Goal: Information Seeking & Learning: Learn about a topic

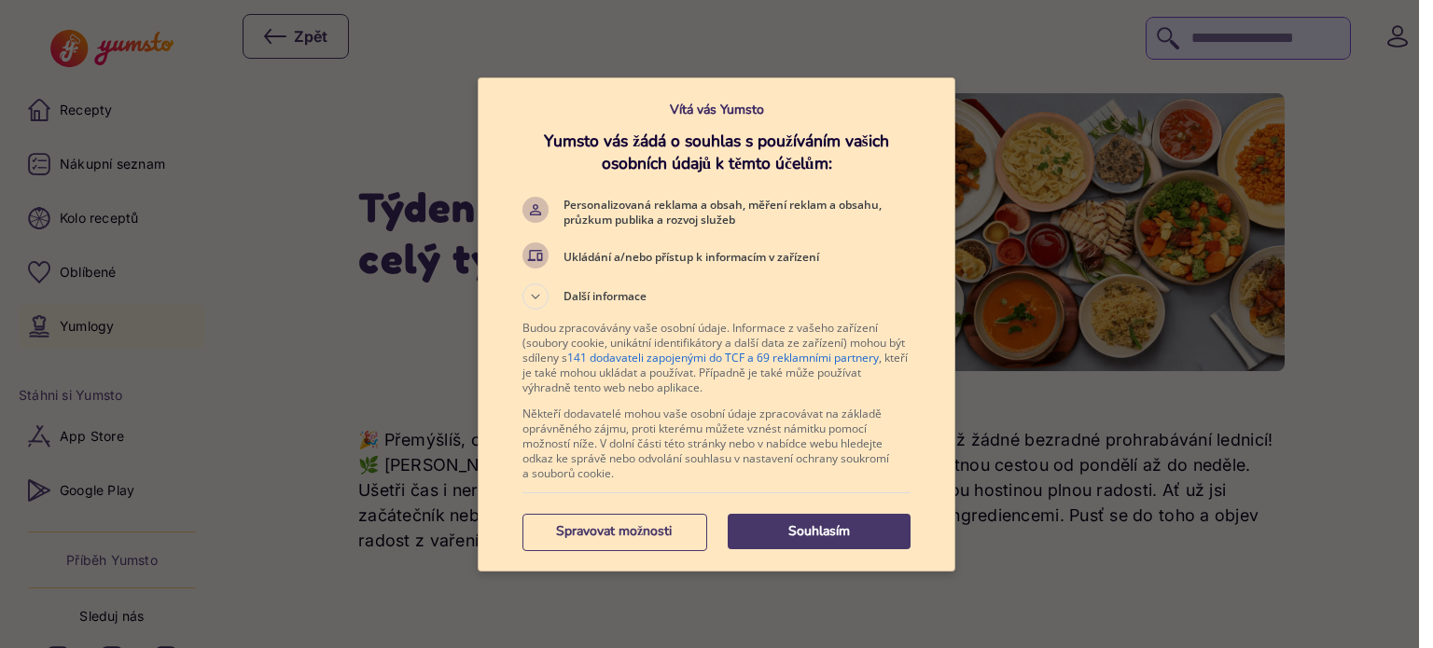
click at [819, 549] on div "Souhlasím Spravovat možnosti" at bounding box center [716, 532] width 388 height 62
click at [810, 534] on p "Souhlasím" at bounding box center [819, 531] width 183 height 19
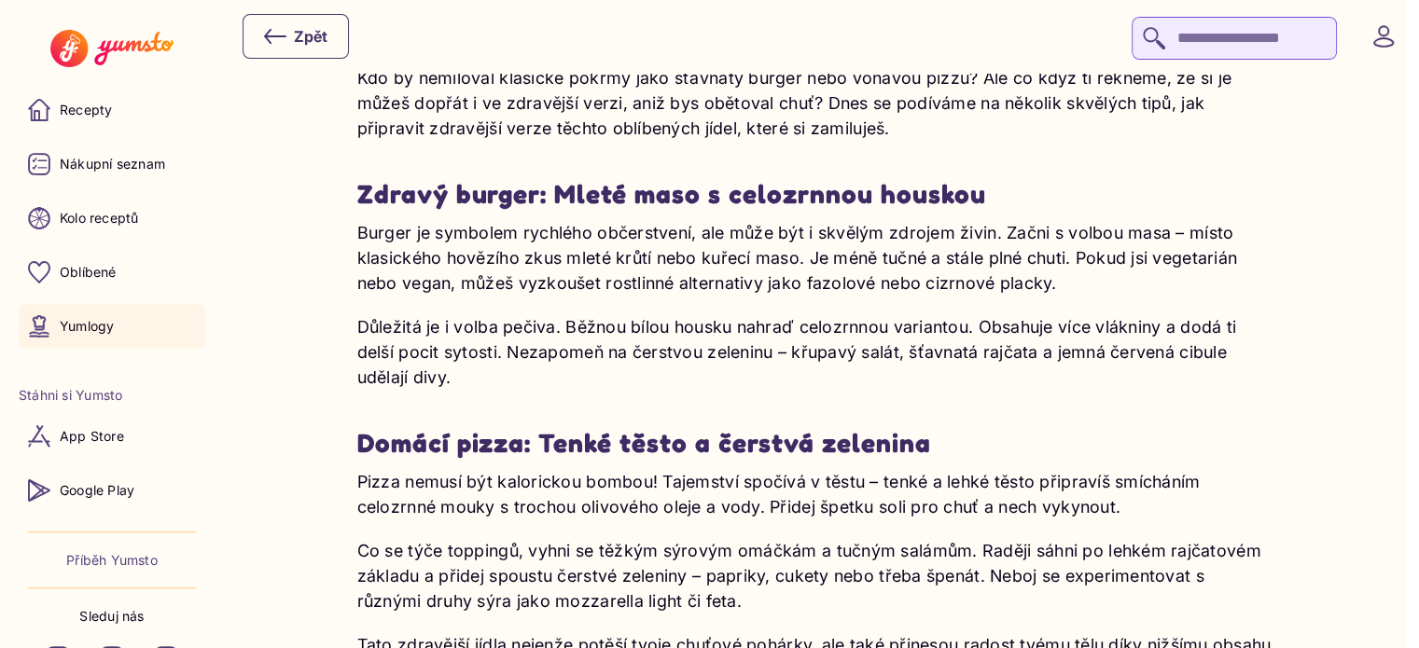
scroll to position [1772, 0]
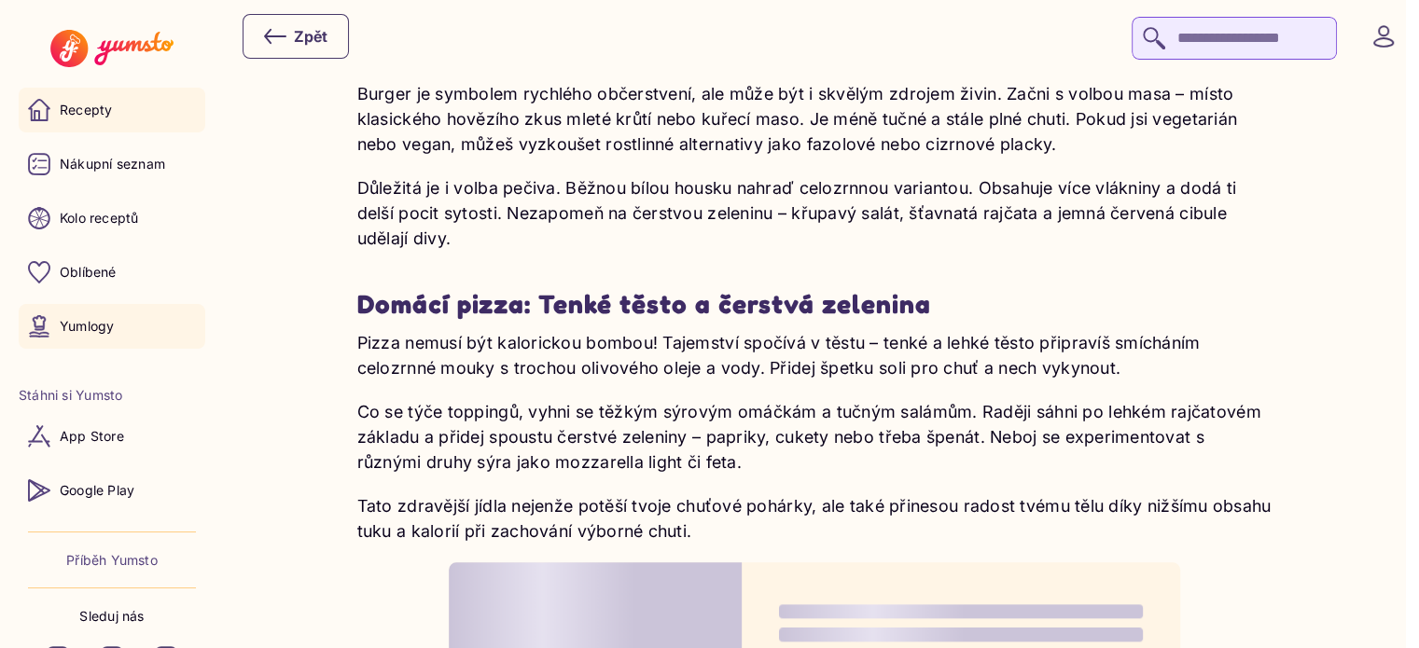
click at [71, 110] on p "Recepty" at bounding box center [86, 110] width 52 height 19
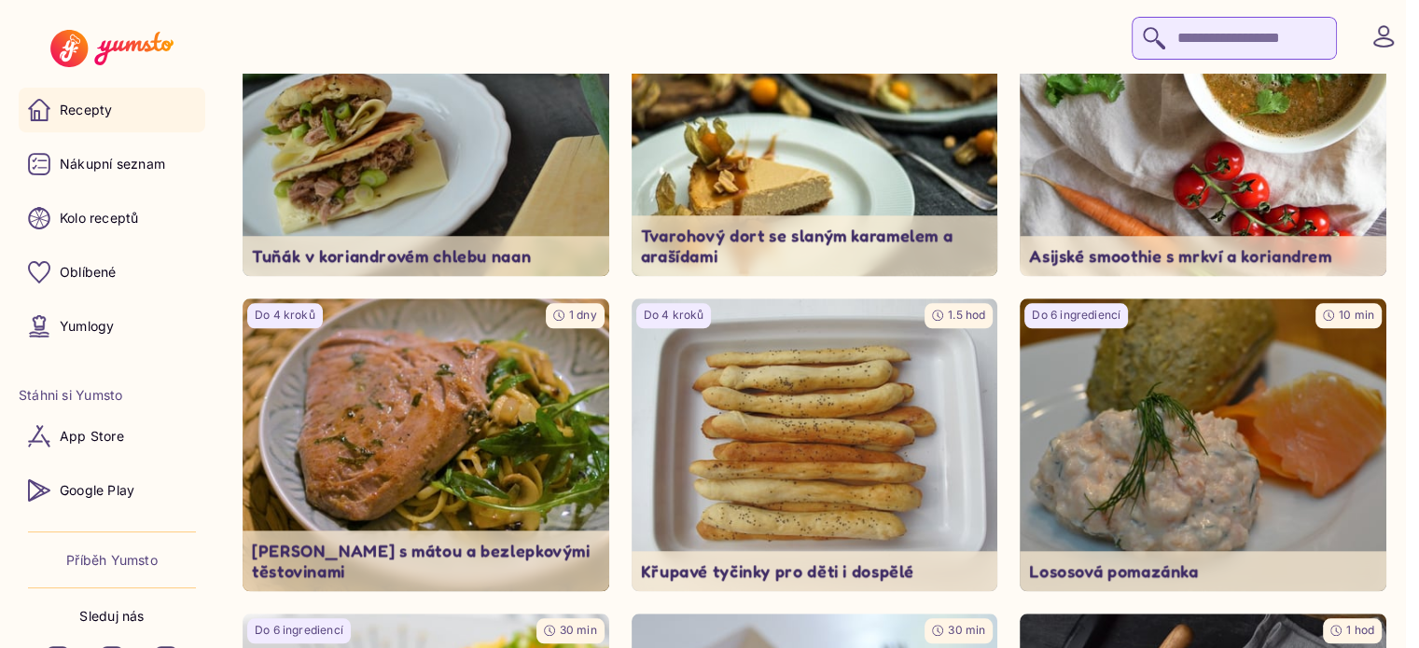
scroll to position [1772, 0]
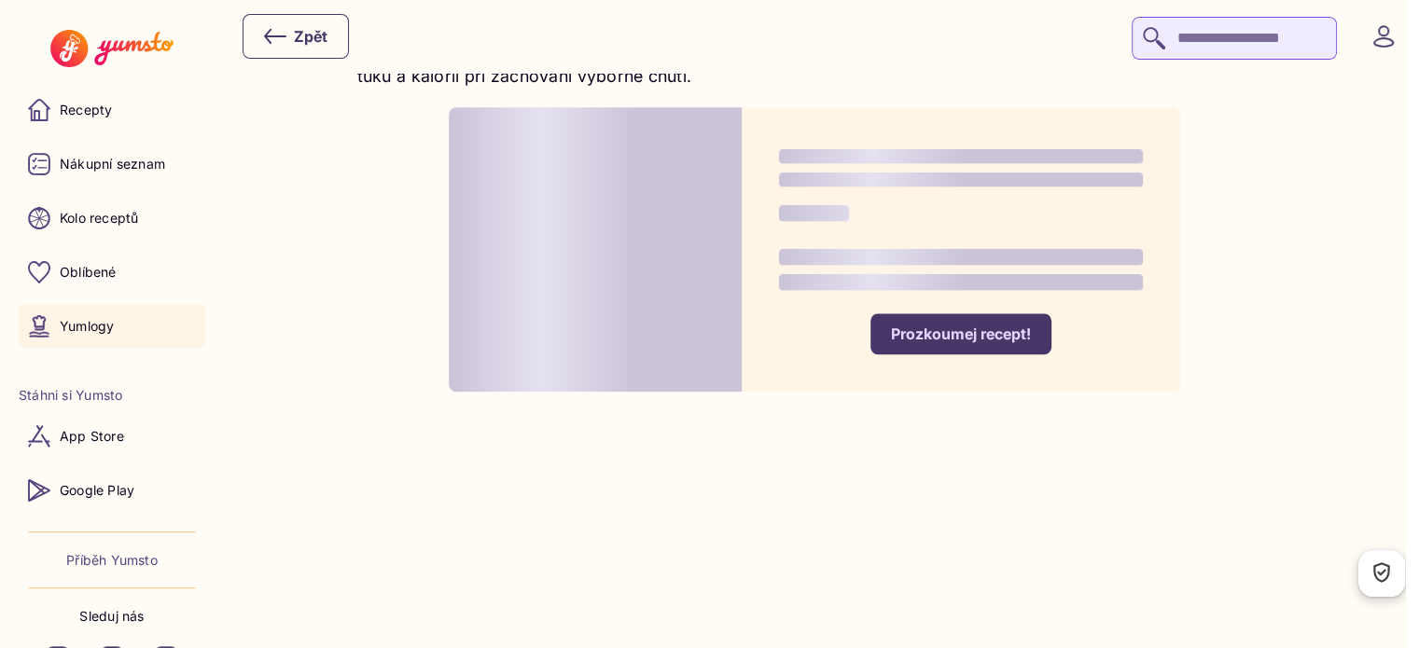
scroll to position [2239, 0]
